Goal: Task Accomplishment & Management: Manage account settings

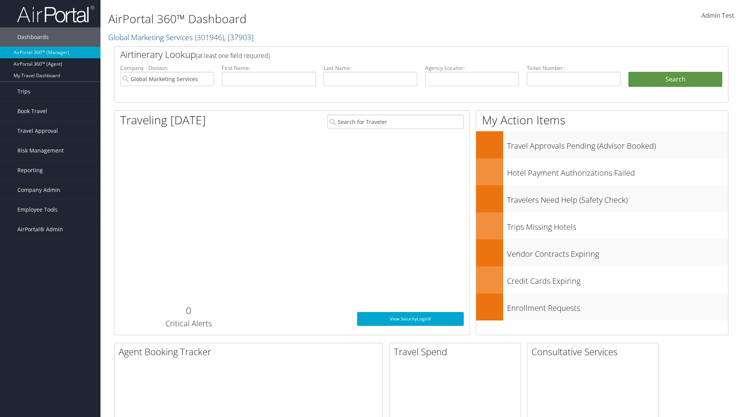
click at [50, 190] on span "Company Admin" at bounding box center [38, 189] width 43 height 19
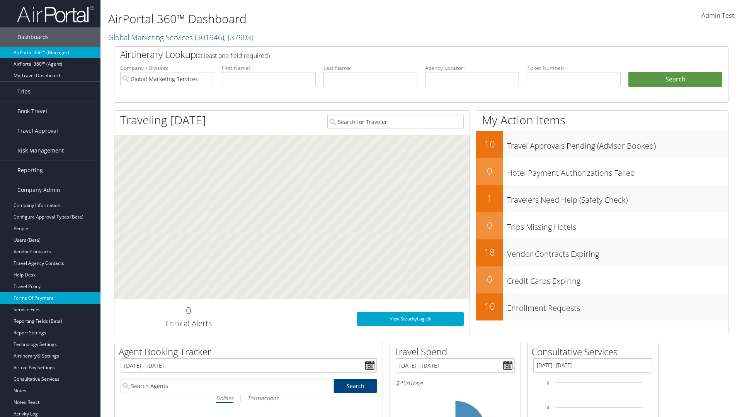
click at [50, 298] on link "Forms Of Payment" at bounding box center [50, 299] width 100 height 12
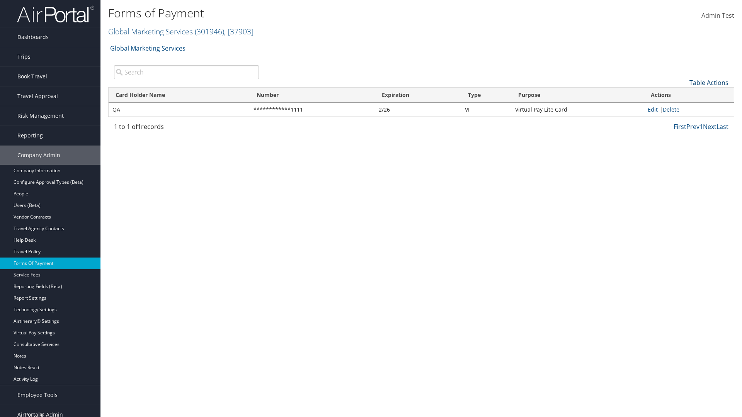
click at [709, 82] on link "Table Actions" at bounding box center [708, 82] width 39 height 9
click at [683, 94] on link "New Record" at bounding box center [683, 94] width 102 height 13
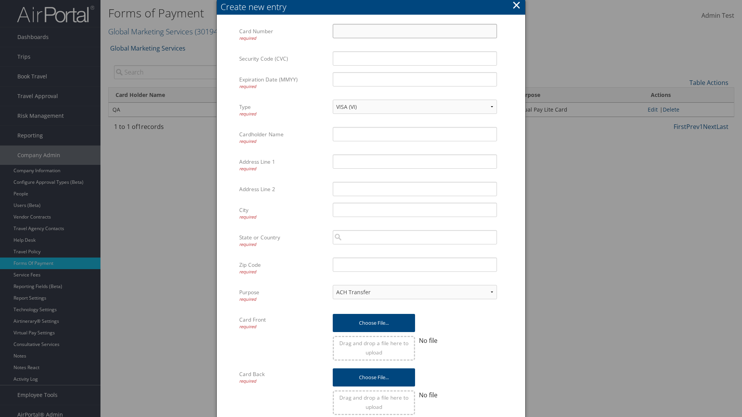
click at [415, 31] on input "Card Number required" at bounding box center [415, 31] width 164 height 14
type input "1100112233"
click at [415, 79] on input "Expiration Date (MMYY) required" at bounding box center [415, 79] width 164 height 14
type input "1245"
click at [415, 134] on input "Cardholder Name required" at bounding box center [415, 134] width 164 height 14
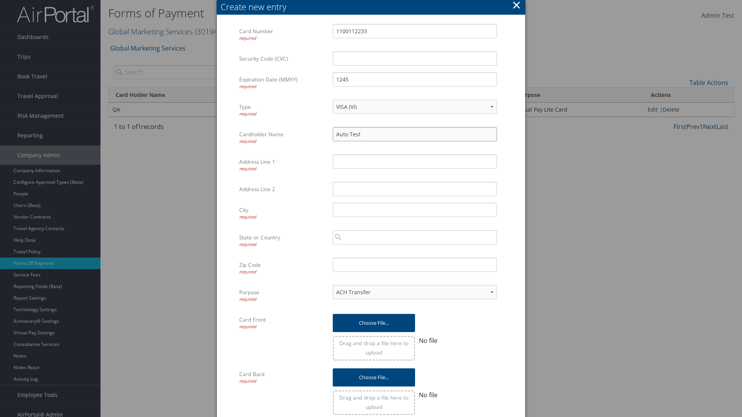
type input "Auto Test"
click at [415, 162] on input "Address Line 1 required" at bounding box center [415, 162] width 164 height 14
type input "[US_STATE]"
click at [415, 210] on input "City required" at bounding box center [415, 210] width 164 height 14
type input "[GEOGRAPHIC_DATA]"
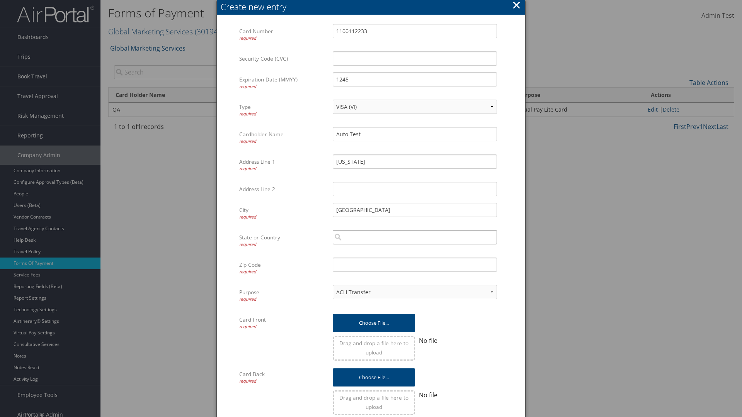
click at [415, 237] on input "search" at bounding box center [415, 237] width 164 height 14
click at [415, 252] on div "[GEOGRAPHIC_DATA] ([GEOGRAPHIC_DATA])" at bounding box center [414, 252] width 161 height 8
type input "[GEOGRAPHIC_DATA]"
click at [415, 265] on input "Zip Code required" at bounding box center [415, 265] width 164 height 14
type input "84011"
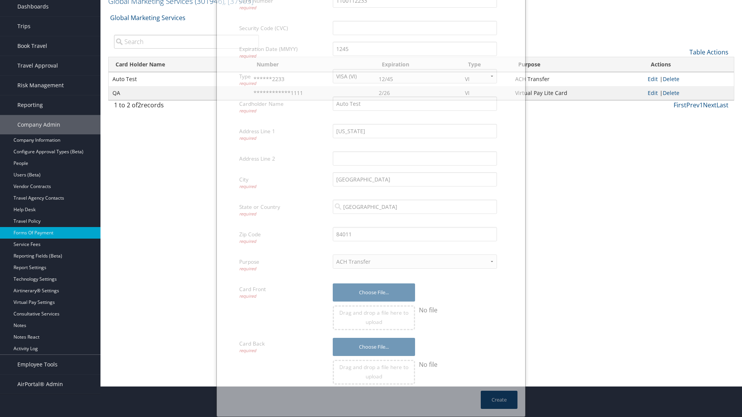
scroll to position [8, 0]
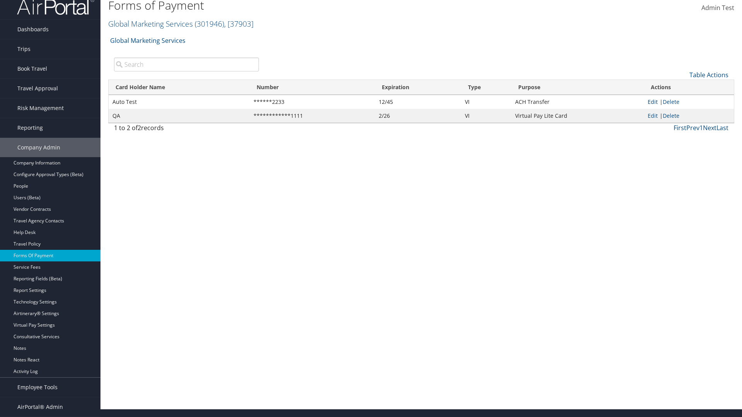
click at [652, 102] on link "Edit" at bounding box center [653, 101] width 10 height 7
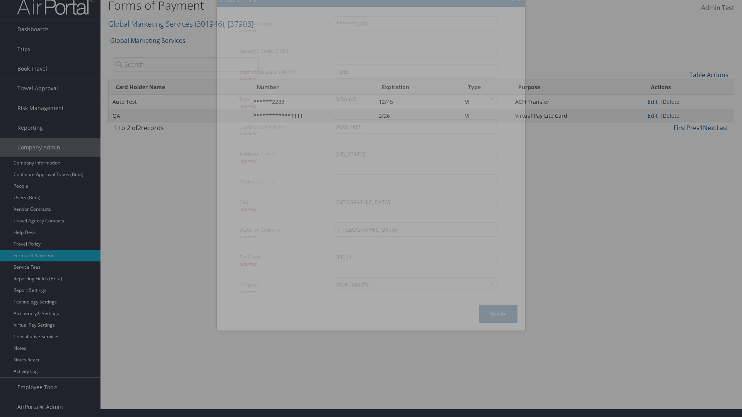
select select "14"
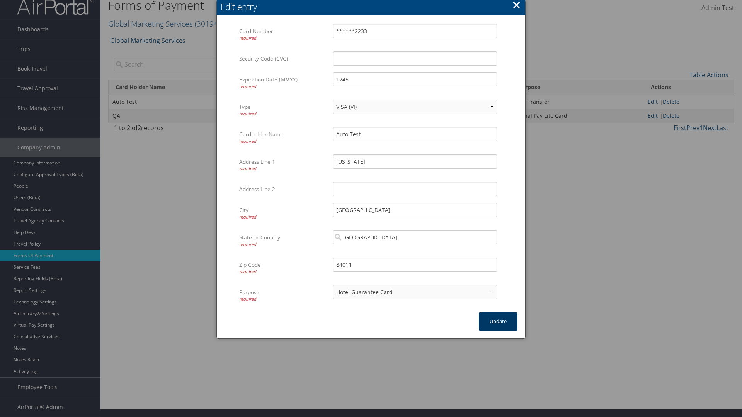
click at [498, 329] on button "Update" at bounding box center [498, 322] width 39 height 18
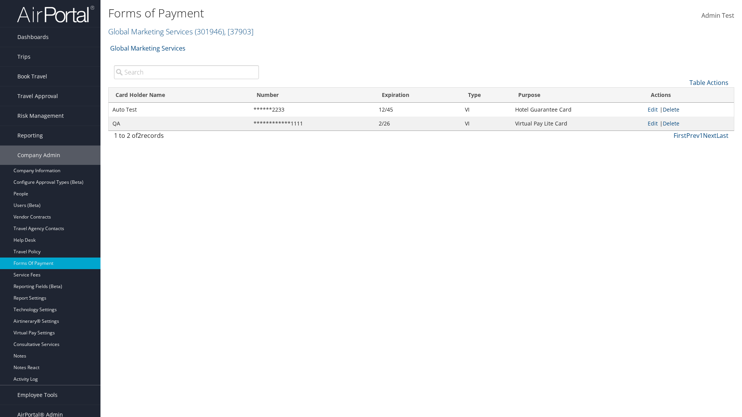
click at [672, 109] on link "Delete" at bounding box center [671, 109] width 17 height 7
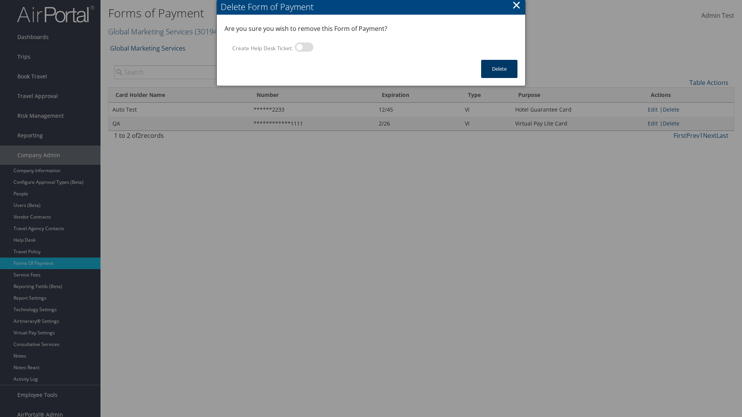
click at [499, 69] on button "Delete" at bounding box center [499, 69] width 36 height 18
